Goal: Transaction & Acquisition: Purchase product/service

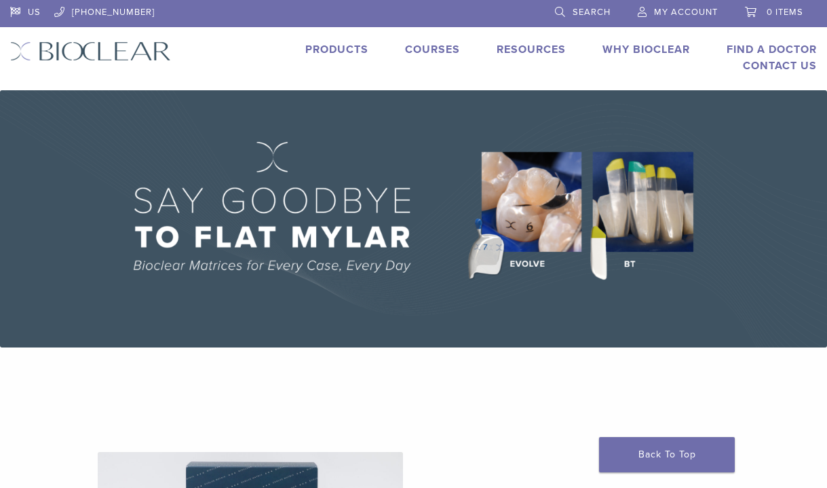
click at [333, 45] on link "Products" at bounding box center [336, 50] width 63 height 14
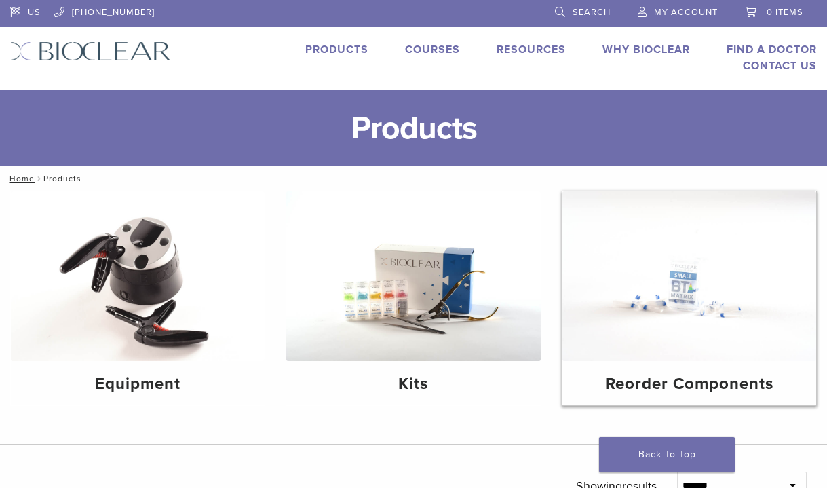
click at [690, 303] on img at bounding box center [690, 276] width 254 height 170
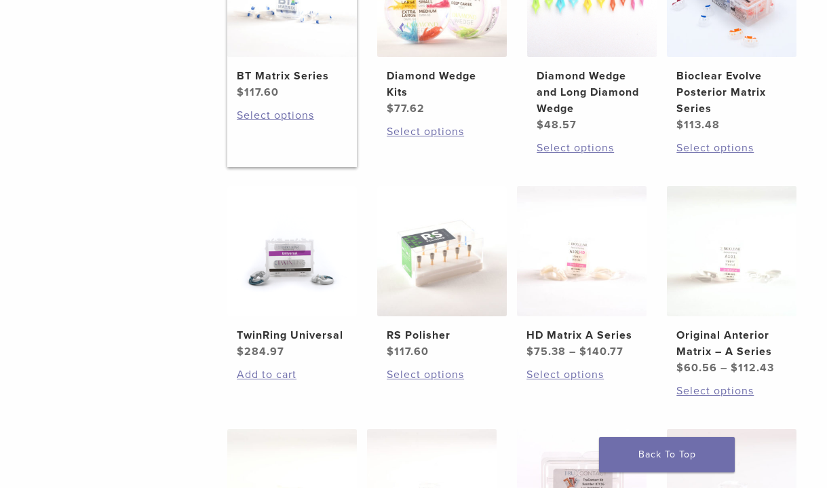
scroll to position [407, 0]
